Goal: Information Seeking & Learning: Learn about a topic

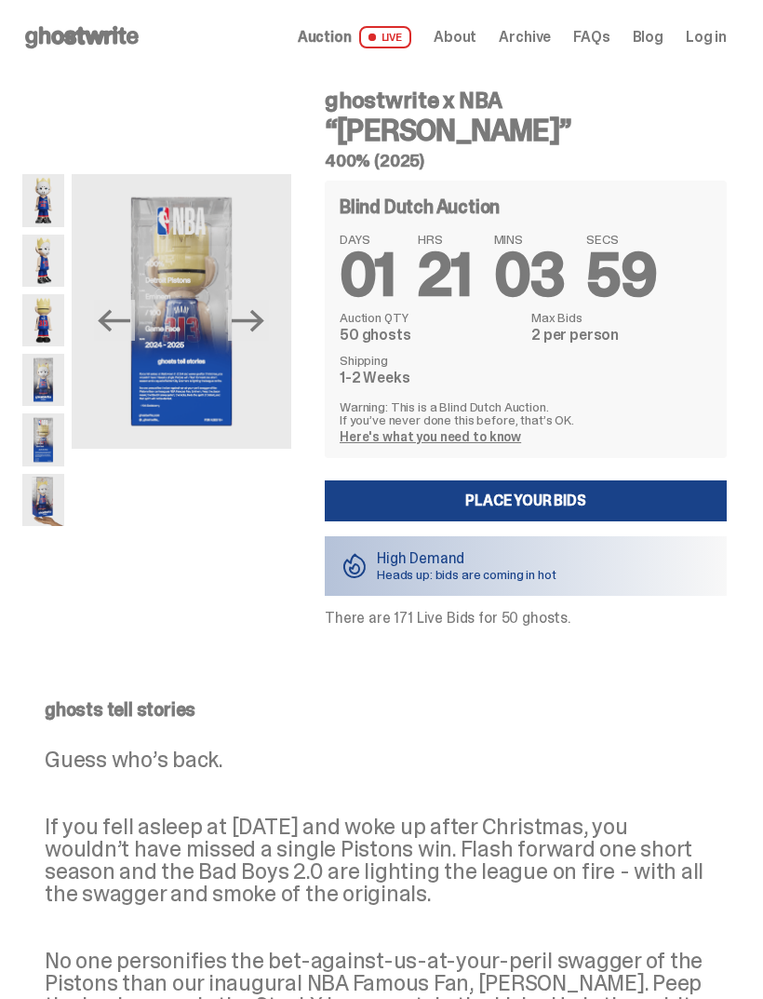
click at [29, 203] on img at bounding box center [43, 200] width 42 height 52
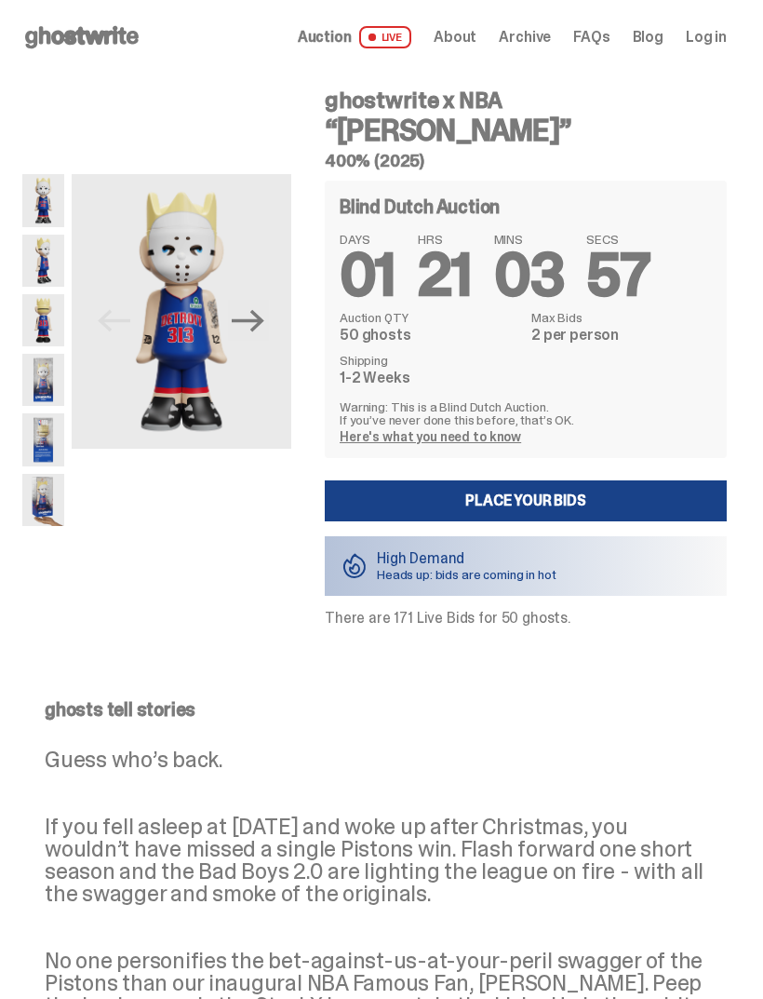
click at [35, 263] on img at bounding box center [43, 261] width 42 height 52
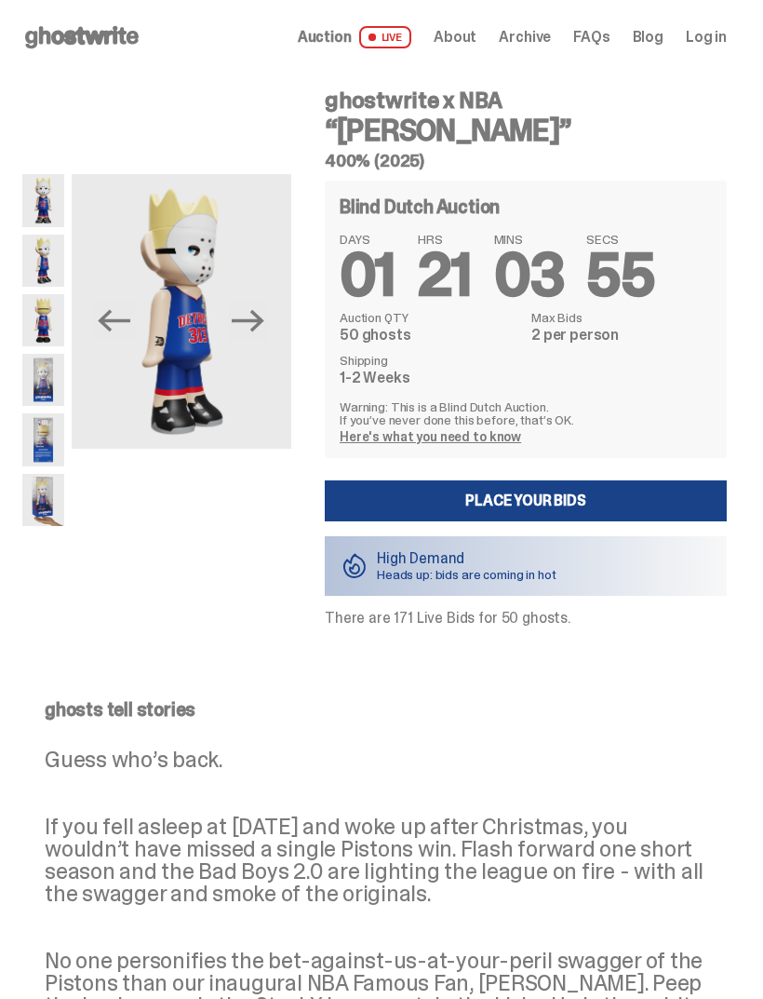
click at [31, 306] on img at bounding box center [43, 320] width 42 height 52
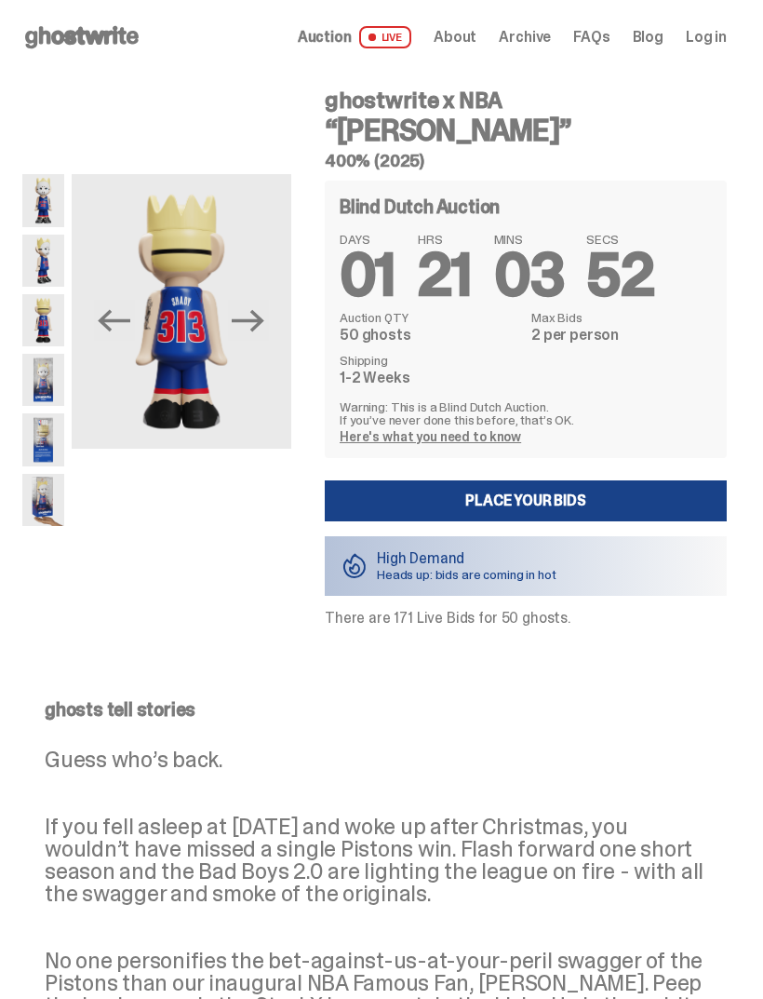
click at [38, 381] on img at bounding box center [43, 380] width 42 height 52
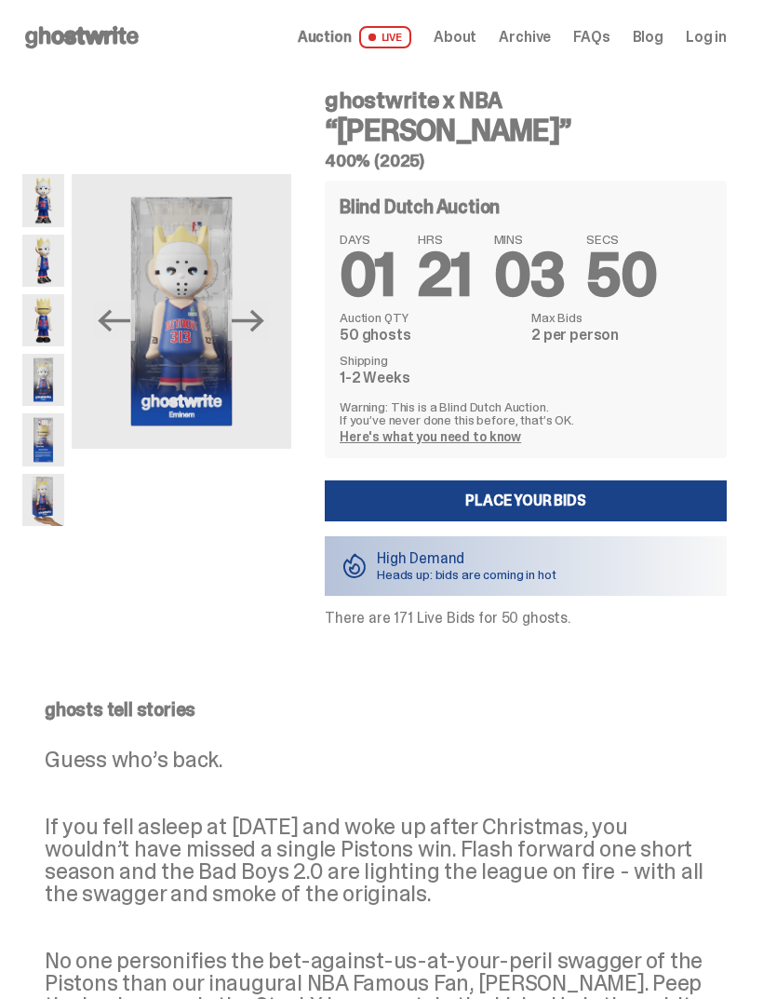
click at [41, 441] on img at bounding box center [43, 439] width 42 height 52
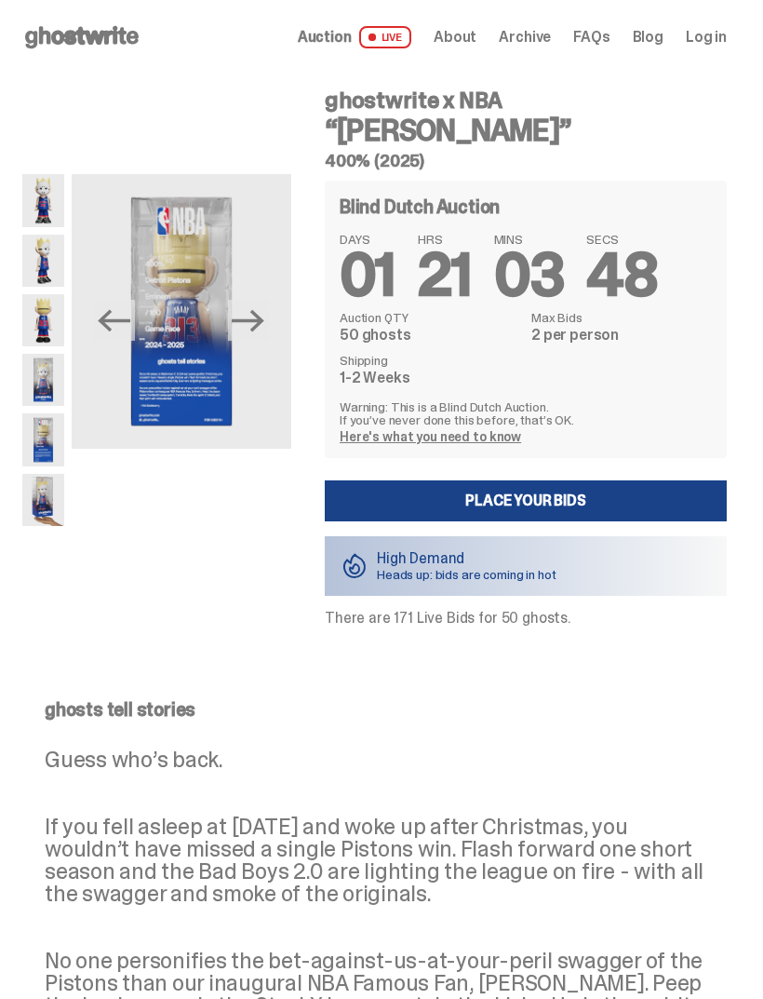
click at [46, 491] on img at bounding box center [43, 500] width 42 height 52
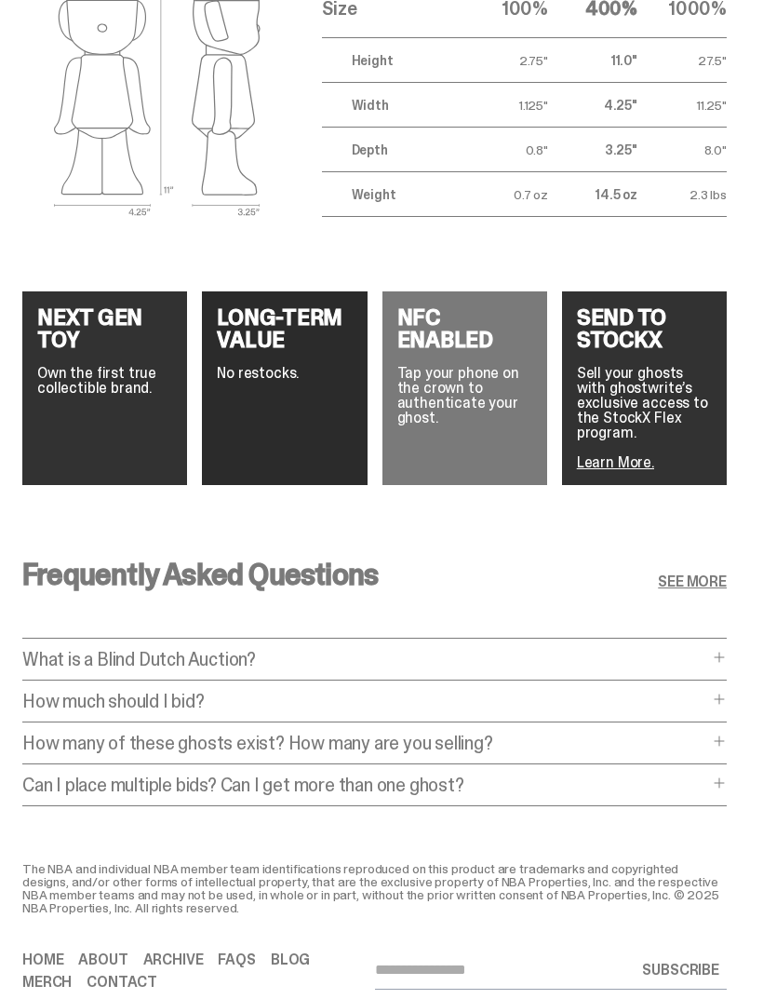
scroll to position [2789, 0]
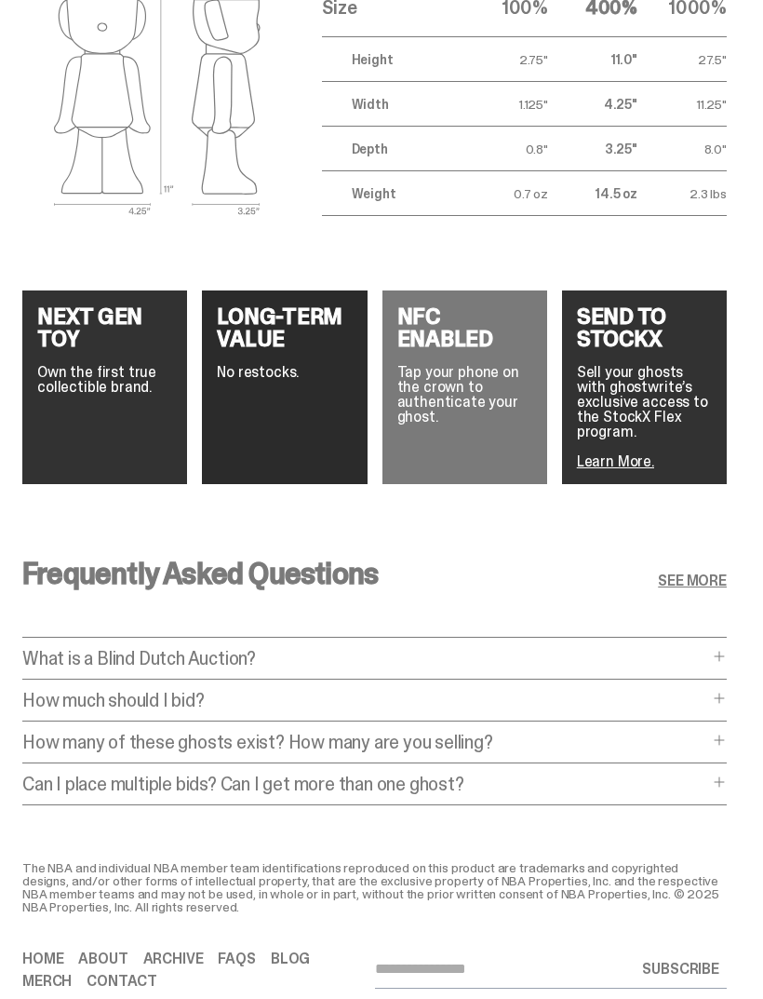
click at [726, 741] on div "How many of these ghosts exist? How many are you selling? How many of these gho…" at bounding box center [374, 748] width 705 height 31
click at [749, 731] on div "Frequently Asked Questions SEE MORE What is a Blind Dutch Auction? What is a Bl…" at bounding box center [374, 687] width 749 height 347
click at [727, 733] on span at bounding box center [719, 740] width 15 height 15
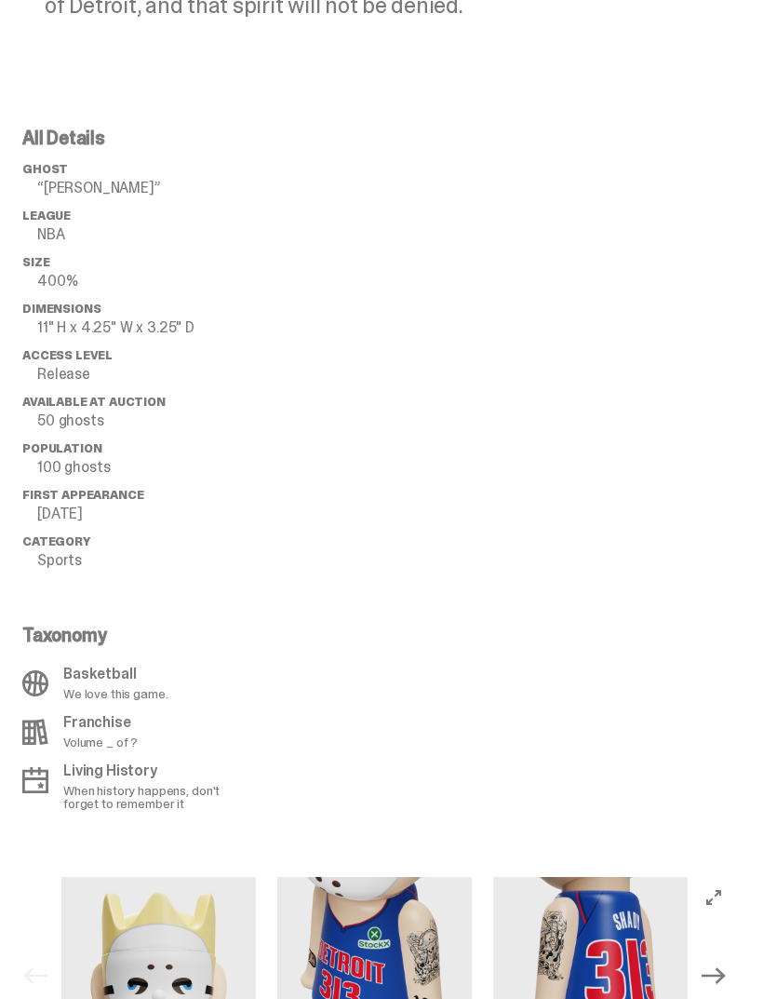
scroll to position [1021, 0]
